Goal: Task Accomplishment & Management: Manage account settings

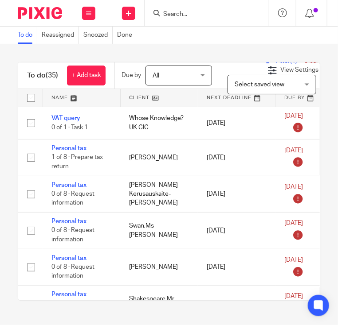
click at [177, 12] on input "Search" at bounding box center [202, 15] width 80 height 8
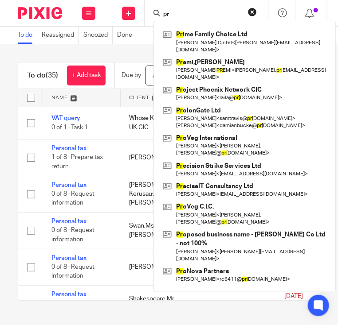
type input "p"
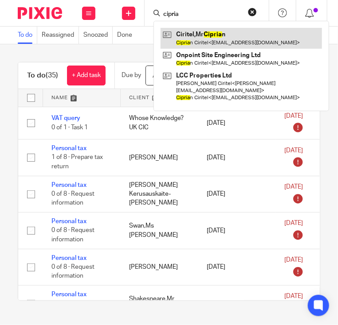
type input "cipria"
click at [195, 33] on link at bounding box center [240, 38] width 161 height 20
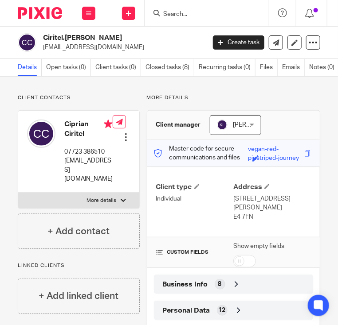
click at [175, 5] on div at bounding box center [207, 13] width 124 height 26
click at [174, 5] on div at bounding box center [207, 13] width 124 height 26
drag, startPoint x: 174, startPoint y: 5, endPoint x: 172, endPoint y: 12, distance: 7.6
click at [172, 12] on input "Search" at bounding box center [202, 15] width 80 height 8
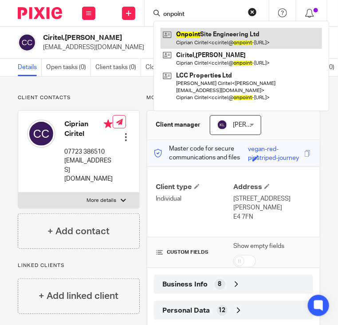
type input "onpoint"
click at [190, 38] on link at bounding box center [240, 38] width 161 height 20
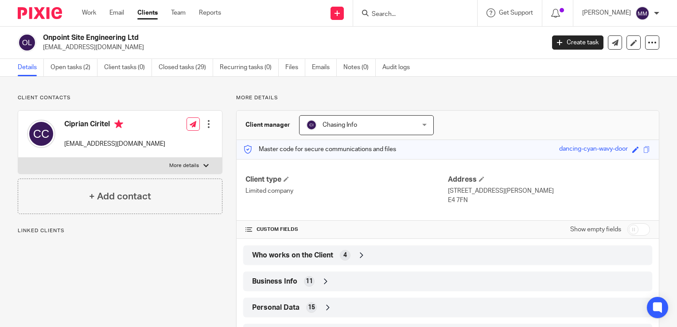
click at [74, 77] on div "Client contacts Ciprian Ciritel [EMAIL_ADDRESS][DOMAIN_NAME] Edit contact Creat…" at bounding box center [338, 288] width 677 height 423
click at [76, 73] on link "Open tasks (2)" at bounding box center [74, 67] width 47 height 17
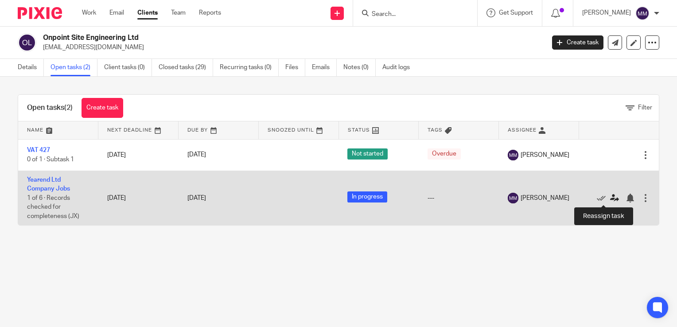
click at [610, 201] on icon at bounding box center [614, 198] width 9 height 9
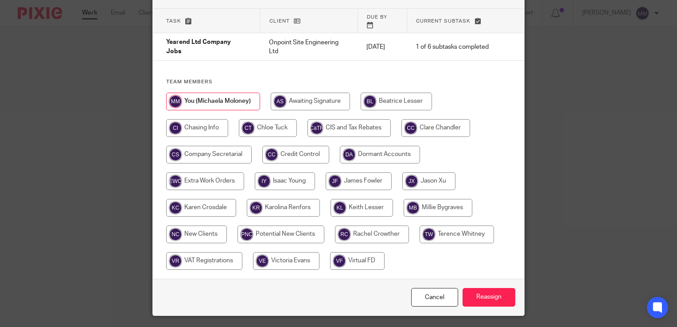
scroll to position [63, 0]
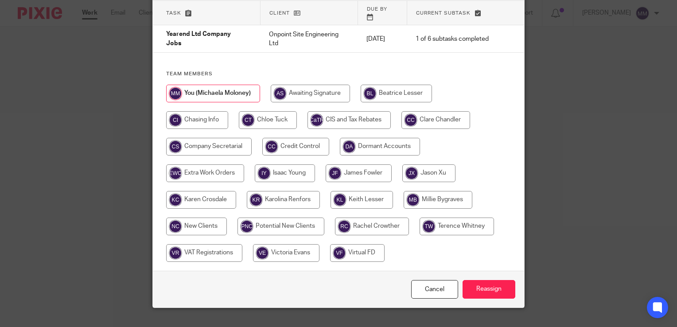
click at [371, 191] on input "radio" at bounding box center [362, 200] width 63 height 18
radio input "true"
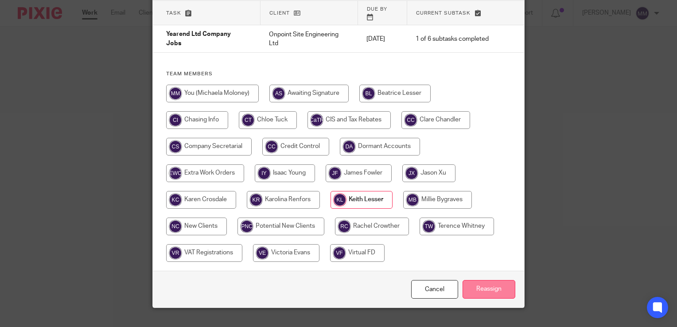
click at [495, 286] on input "Reassign" at bounding box center [489, 289] width 53 height 19
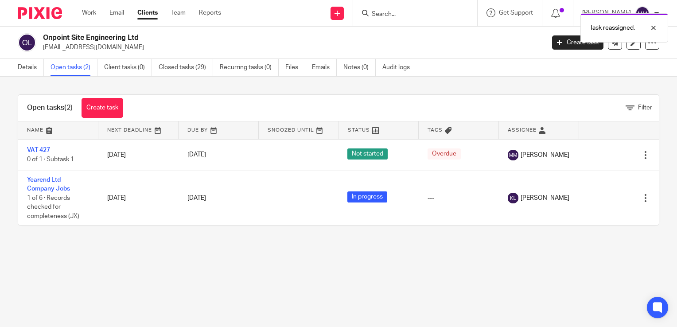
click at [35, 4] on div at bounding box center [36, 13] width 73 height 26
click at [34, 14] on img at bounding box center [40, 13] width 44 height 12
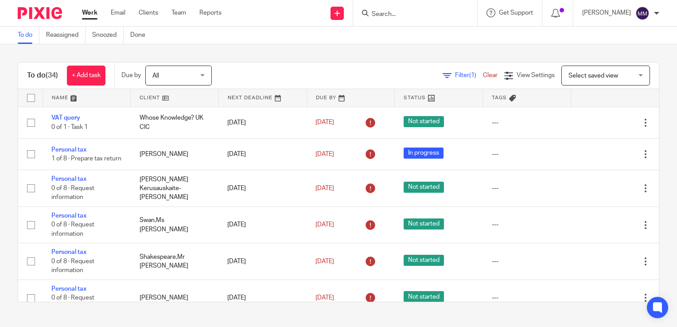
click at [117, 97] on link at bounding box center [87, 98] width 88 height 18
